Goal: Information Seeking & Learning: Learn about a topic

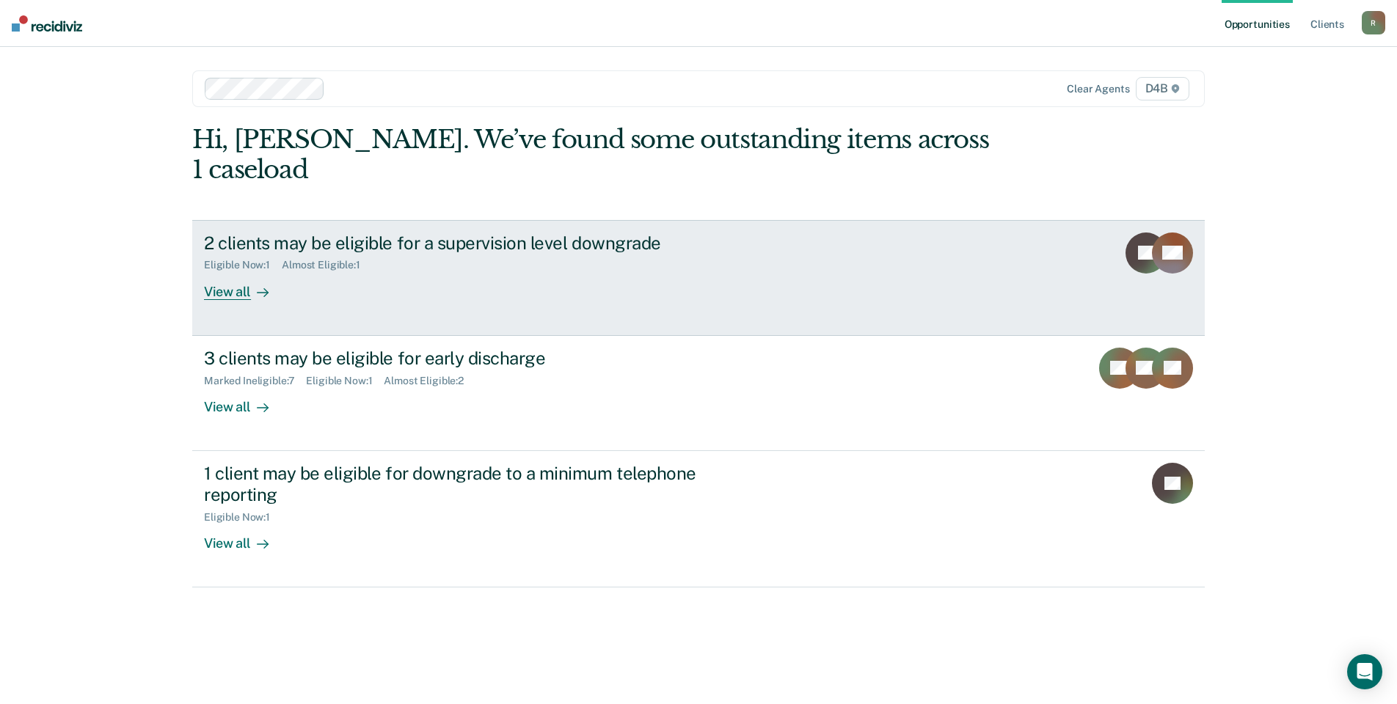
click at [441, 253] on div "Eligible Now : 1 Almost Eligible : 1" at bounding box center [461, 262] width 515 height 18
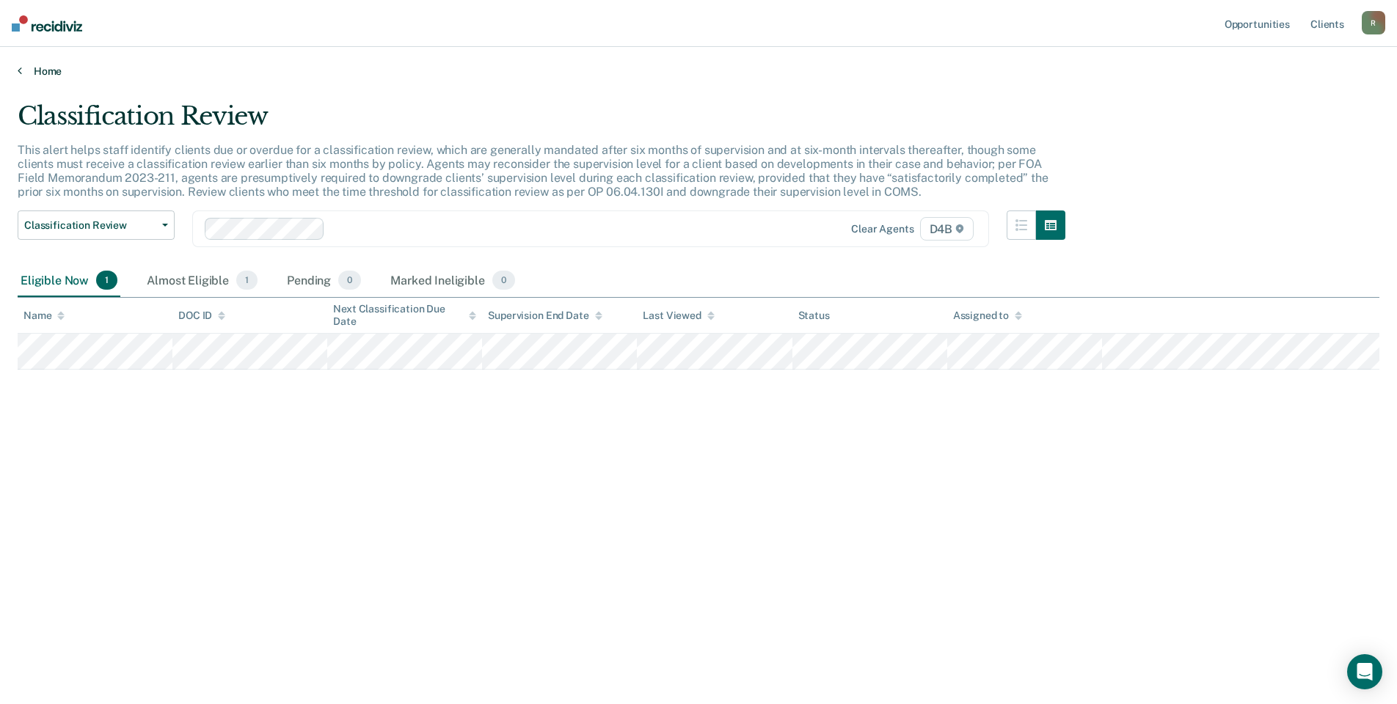
click at [54, 71] on link "Home" at bounding box center [699, 71] width 1362 height 13
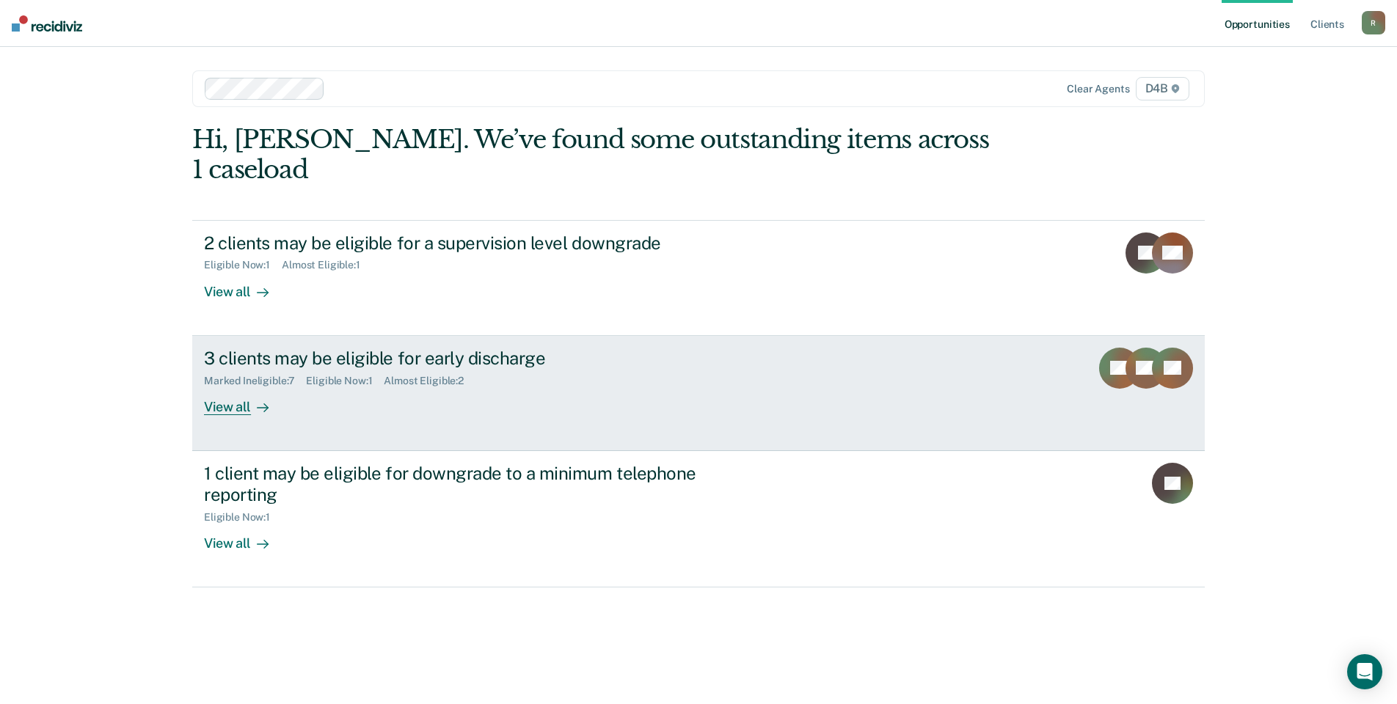
click at [533, 376] on div "3 clients may be eligible for early discharge Marked Ineligible : 7 Eligible No…" at bounding box center [479, 381] width 550 height 67
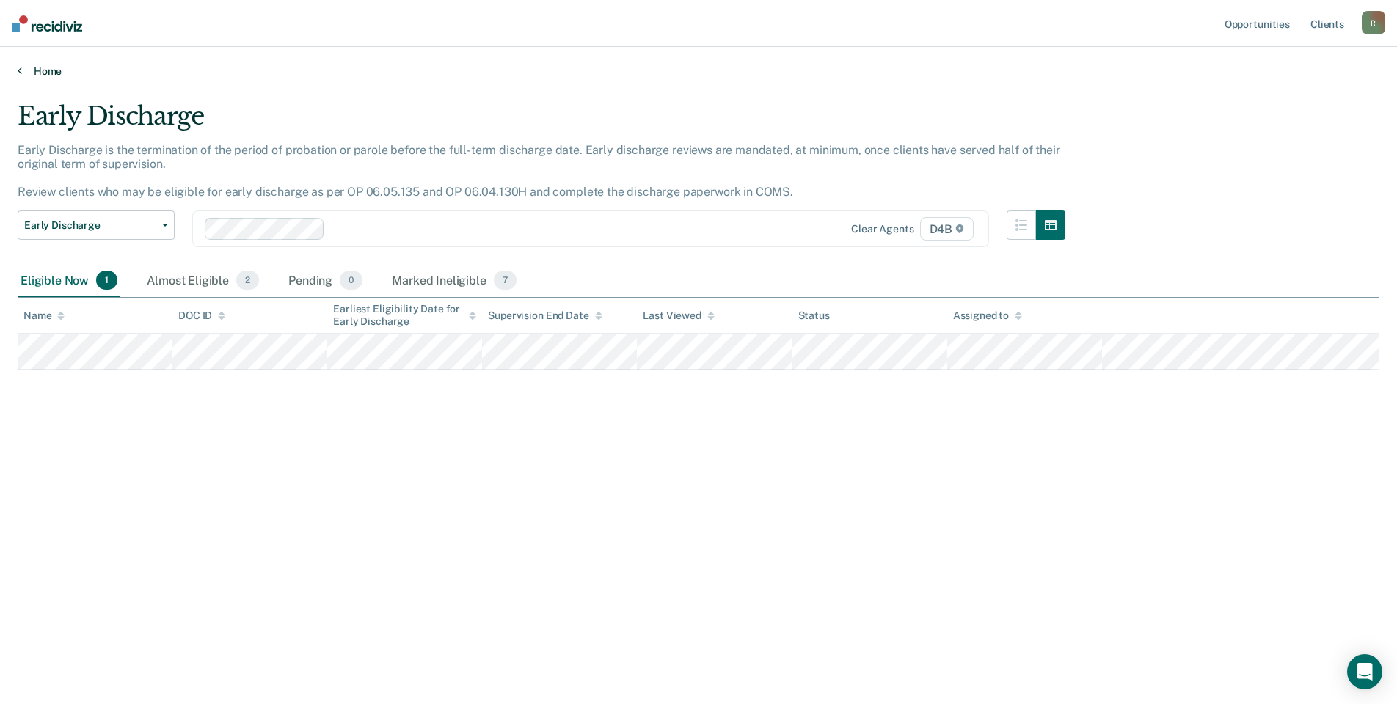
click at [45, 72] on link "Home" at bounding box center [699, 71] width 1362 height 13
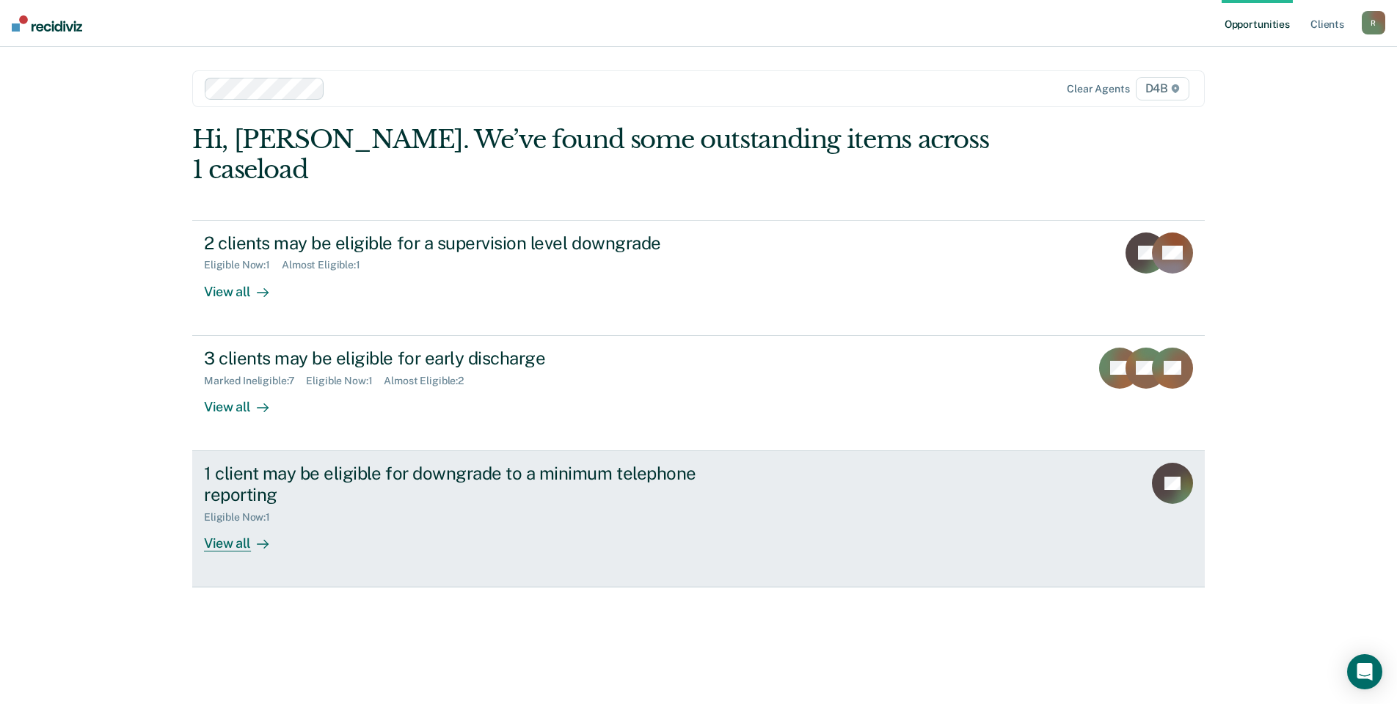
click at [326, 451] on link "1 client may be eligible for downgrade to a minimum telephone reporting Eligibl…" at bounding box center [698, 519] width 1012 height 136
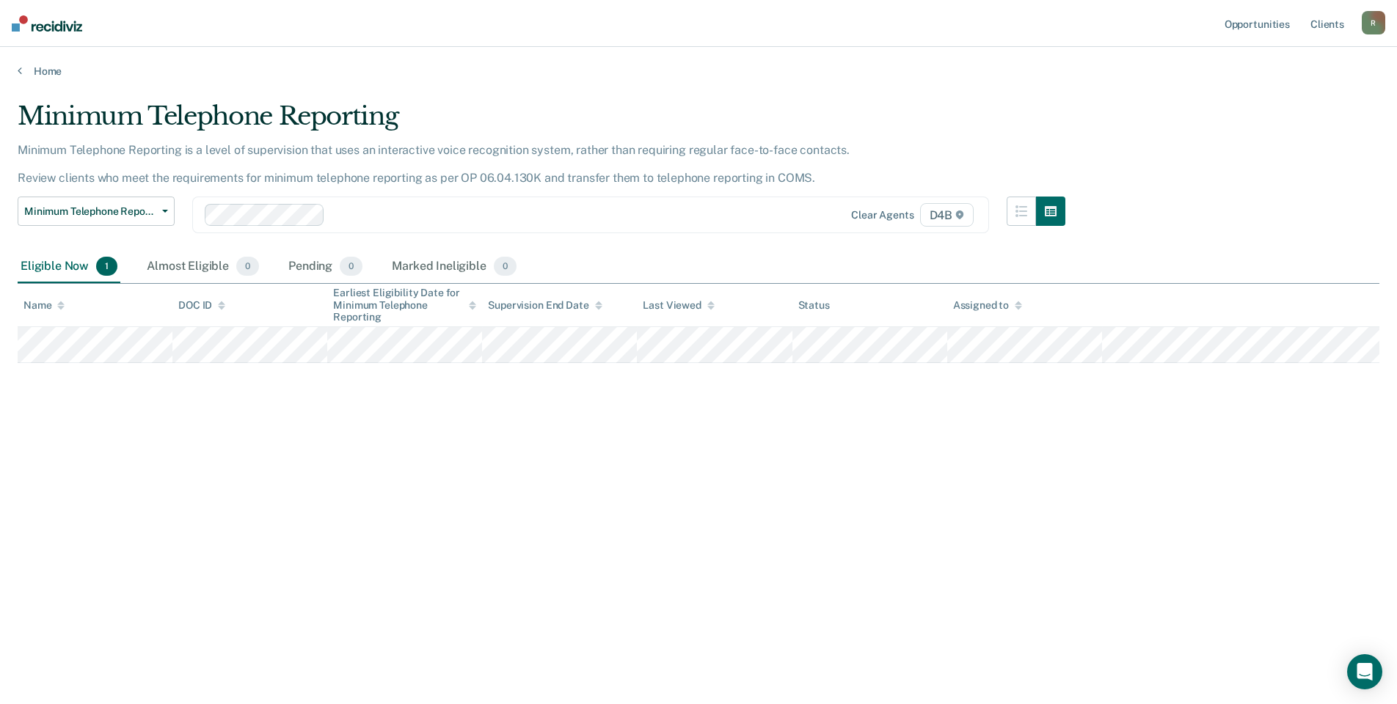
click at [37, 83] on main "Minimum Telephone Reporting Minimum Telephone Reporting is a level of supervisi…" at bounding box center [698, 389] width 1397 height 622
click at [39, 75] on link "Home" at bounding box center [699, 71] width 1362 height 13
